Goal: Information Seeking & Learning: Check status

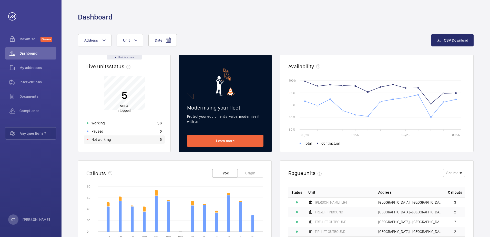
click at [104, 140] on p "Not working" at bounding box center [101, 139] width 19 height 5
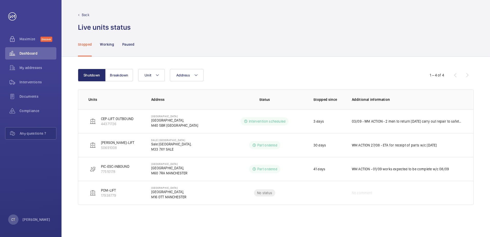
click at [88, 14] on p "Back" at bounding box center [86, 14] width 8 height 5
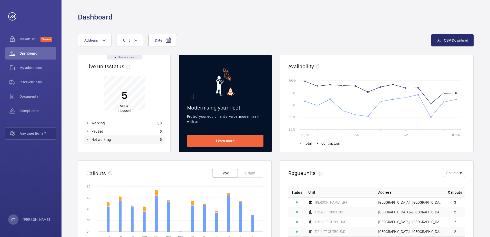
click at [105, 138] on p "Not working" at bounding box center [101, 139] width 19 height 5
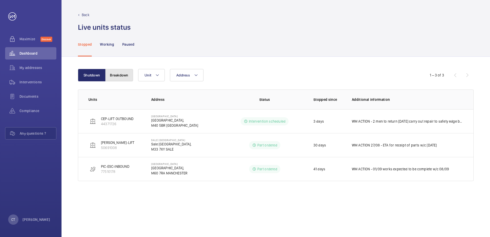
click at [121, 77] on button "Breakdown" at bounding box center [119, 75] width 28 height 12
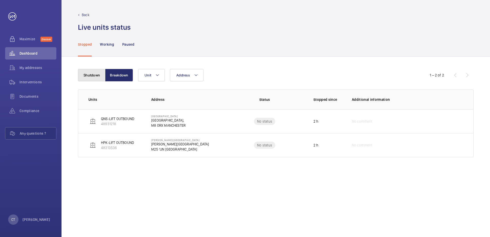
click at [93, 77] on button "Shutdown" at bounding box center [92, 75] width 28 height 12
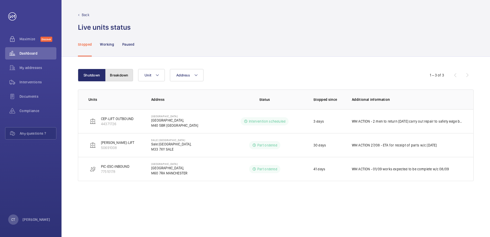
click at [115, 77] on button "Breakdown" at bounding box center [119, 75] width 28 height 12
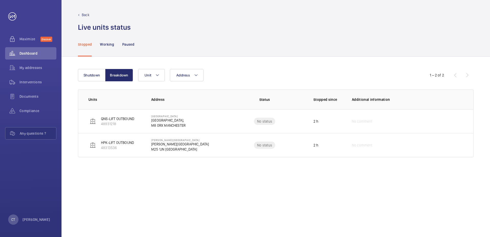
drag, startPoint x: 84, startPoint y: 16, endPoint x: 286, endPoint y: 15, distance: 201.8
click at [85, 16] on p "Back" at bounding box center [86, 14] width 8 height 5
